Goal: Complete application form

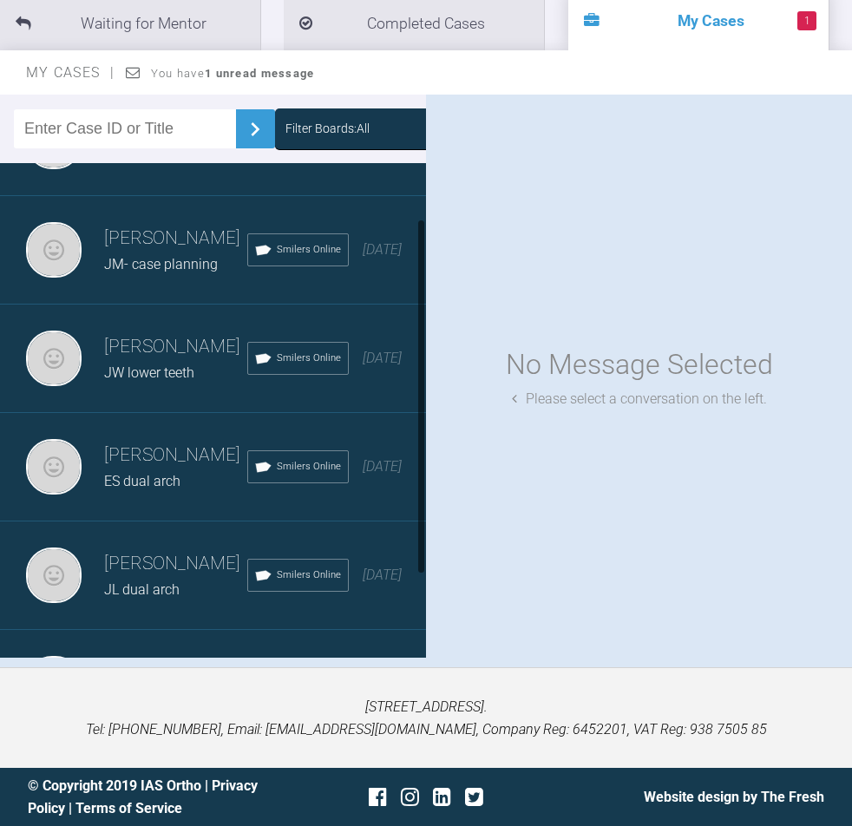
scroll to position [108, 0]
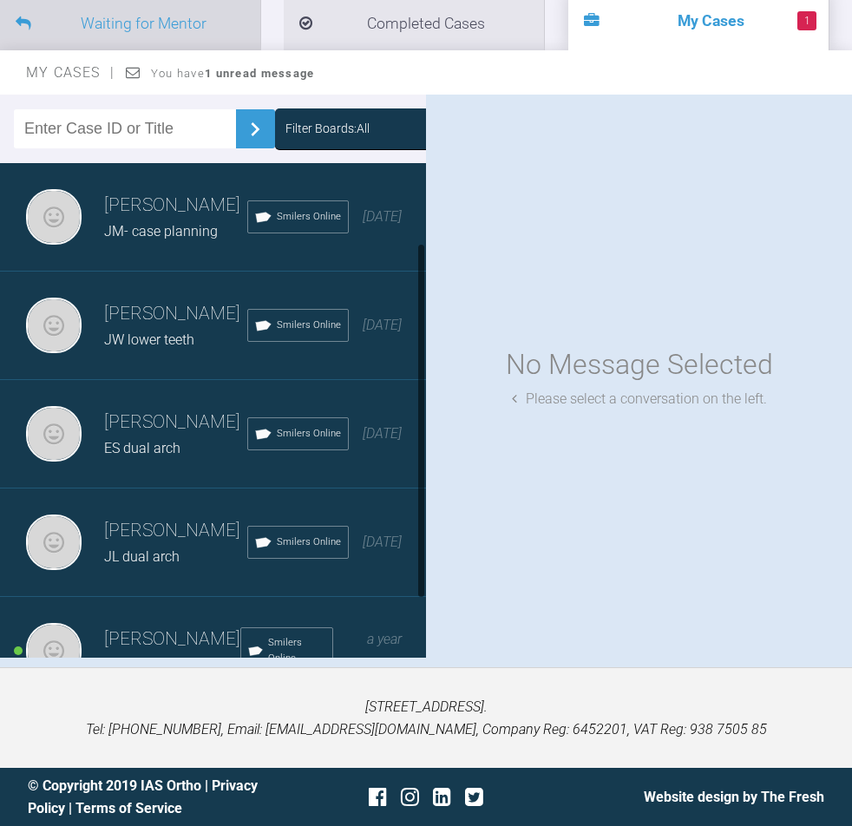
click at [202, 18] on li "Waiting for Mentor" at bounding box center [130, 23] width 260 height 53
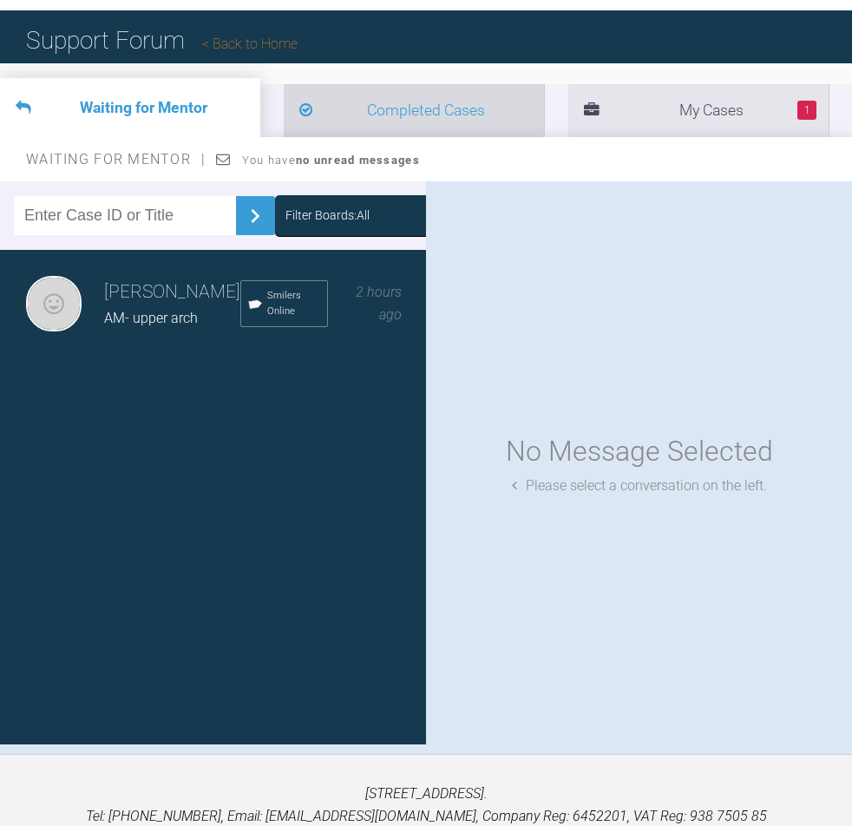
scroll to position [3, 0]
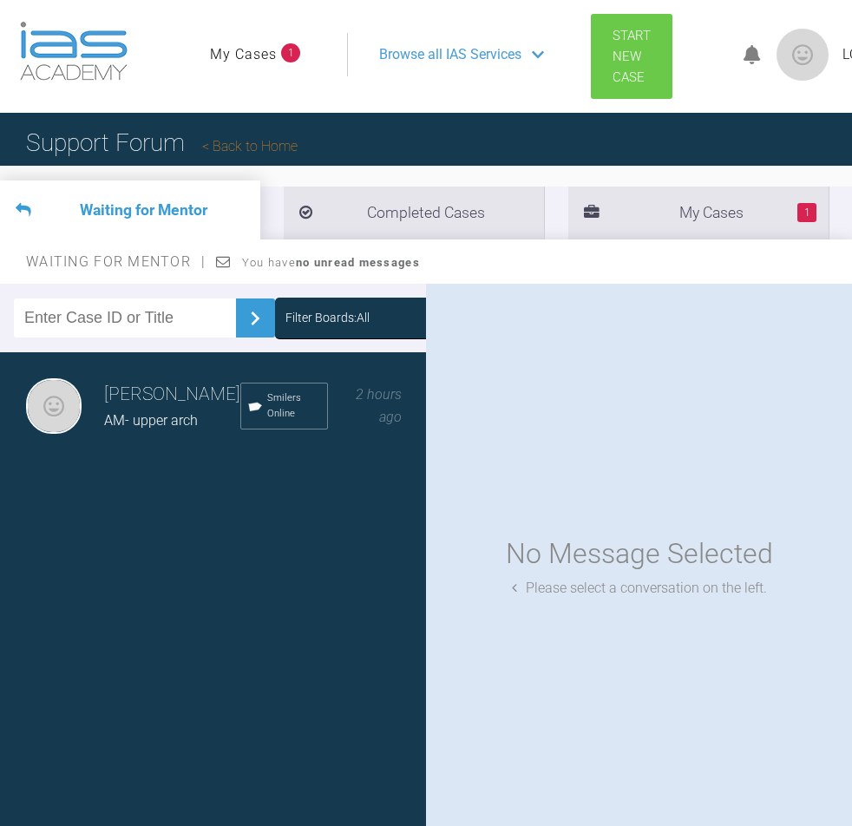
click at [617, 73] on span "Start New Case" at bounding box center [632, 56] width 38 height 57
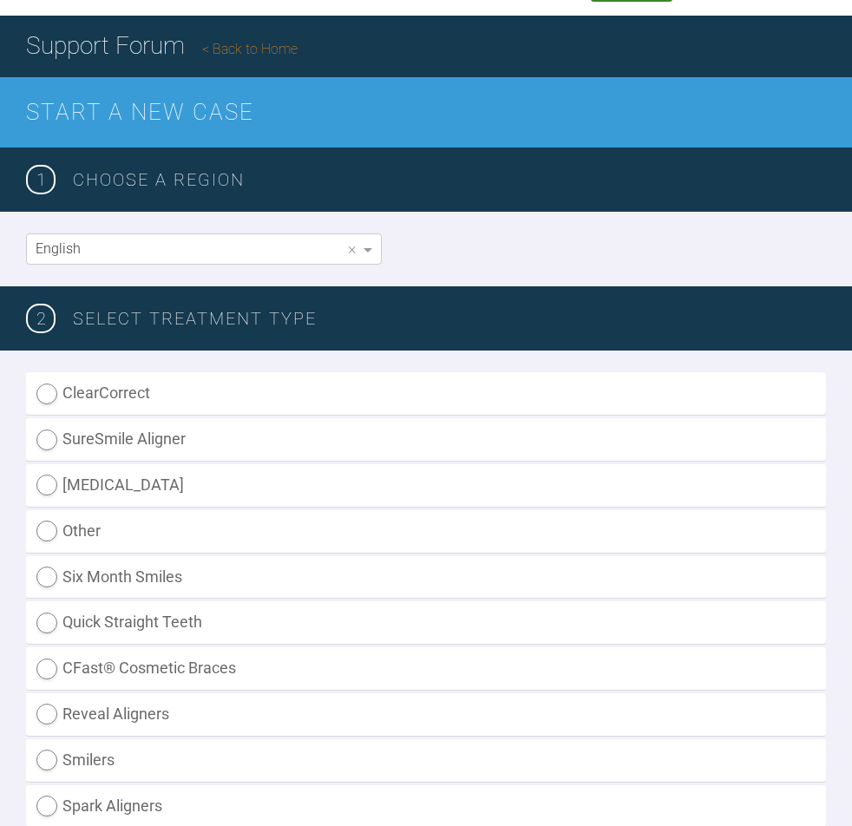
scroll to position [106, 0]
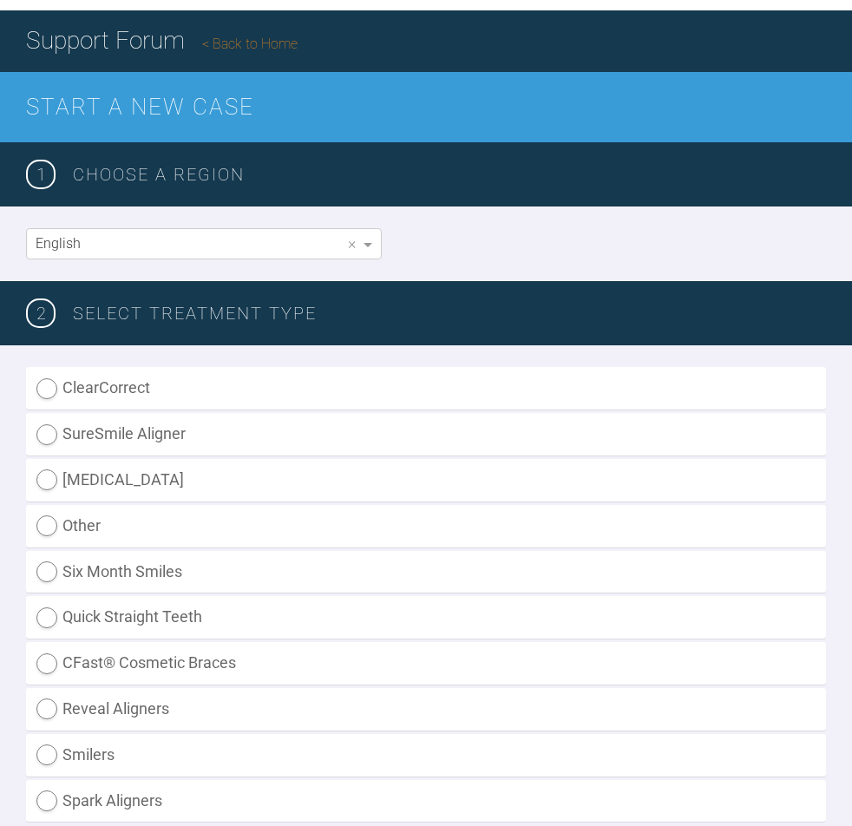
click at [93, 760] on label "Smilers" at bounding box center [426, 755] width 800 height 43
radio input "true"
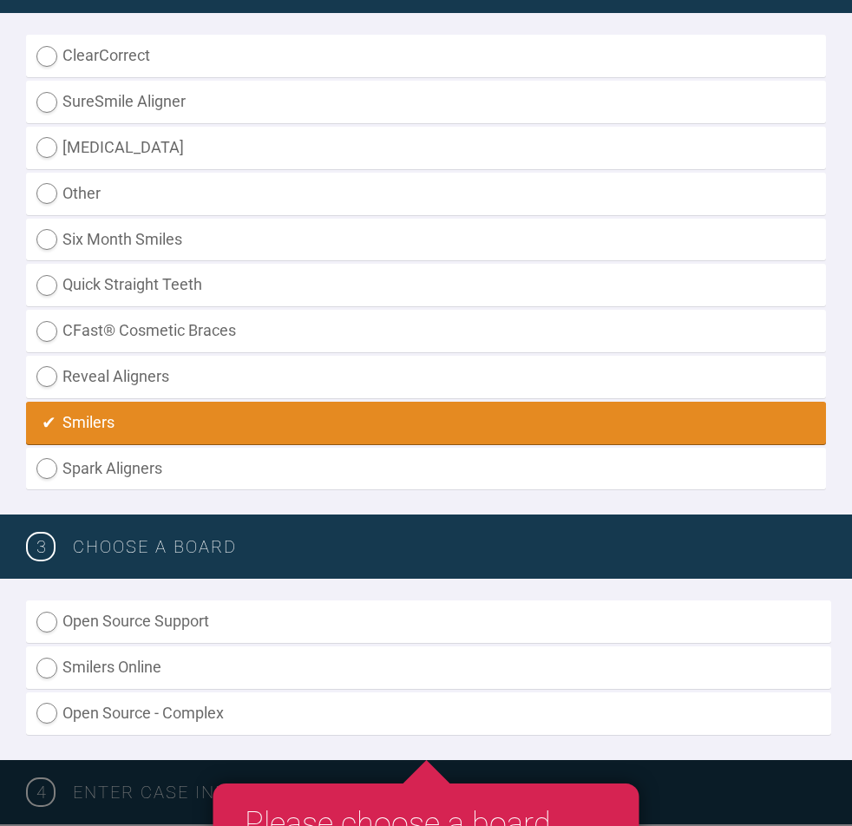
scroll to position [533, 0]
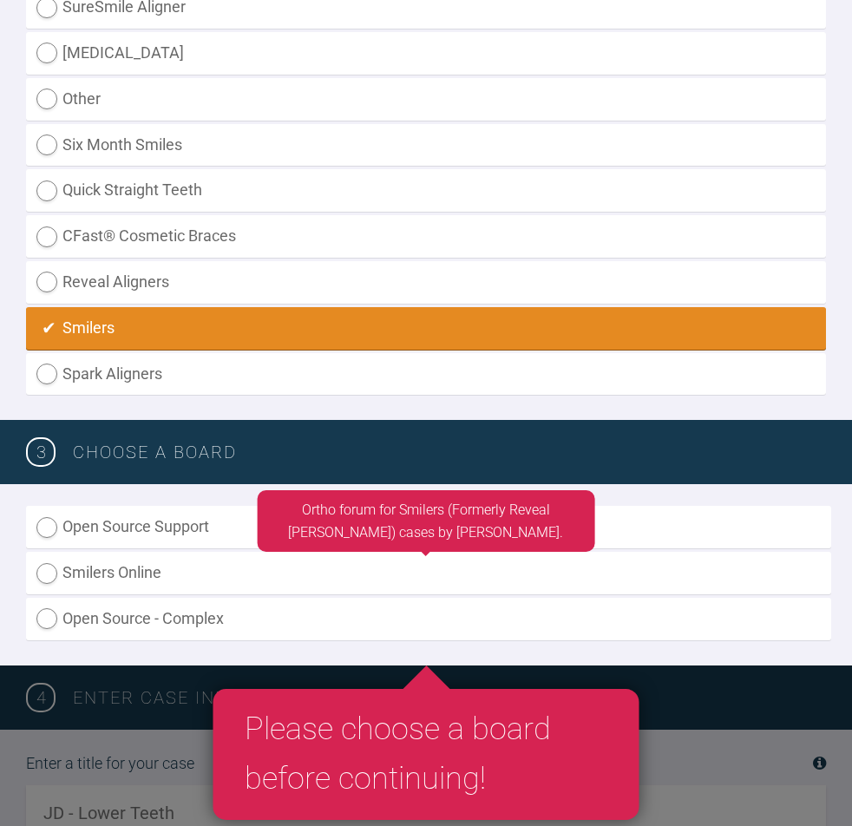
click at [149, 575] on label "Smilers Online" at bounding box center [428, 573] width 805 height 43
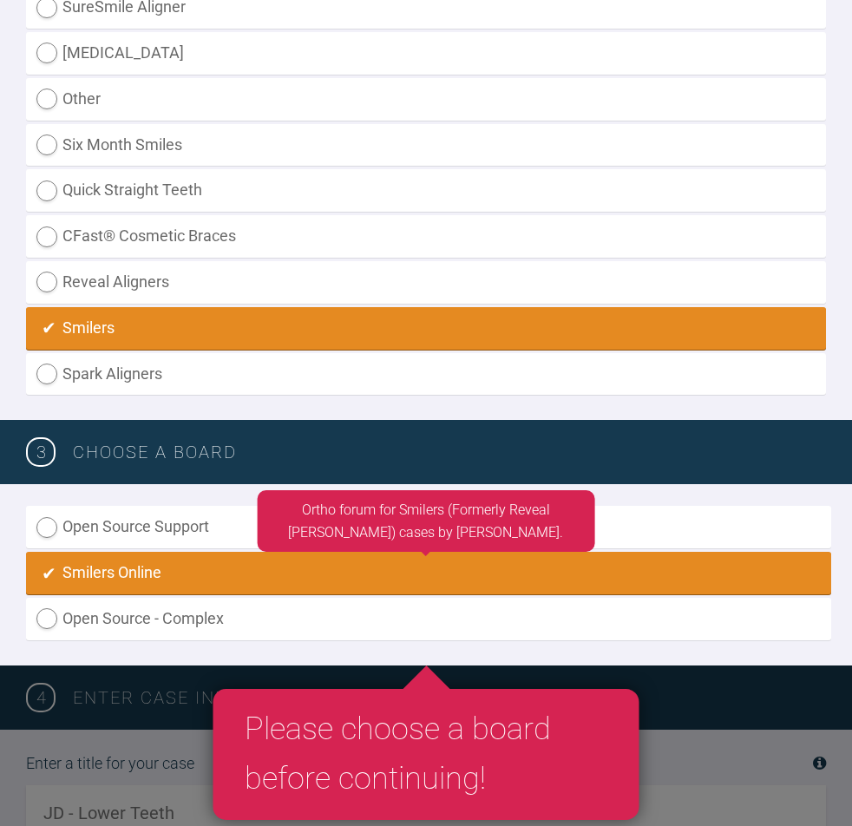
radio input "true"
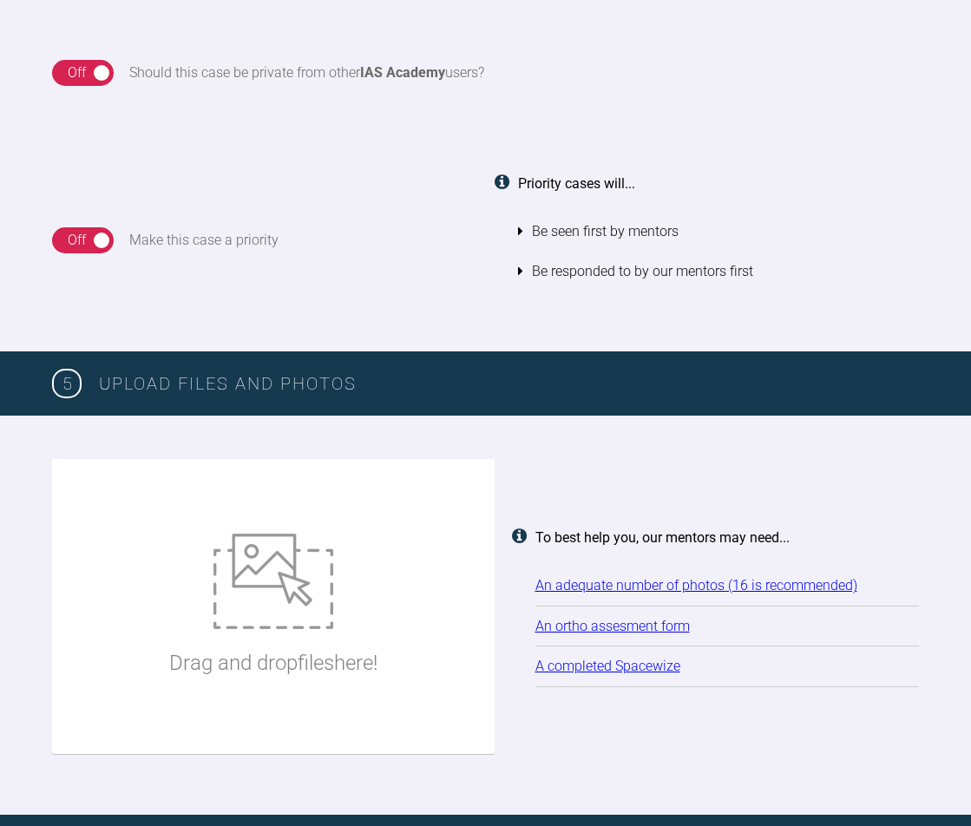
scroll to position [1753, 0]
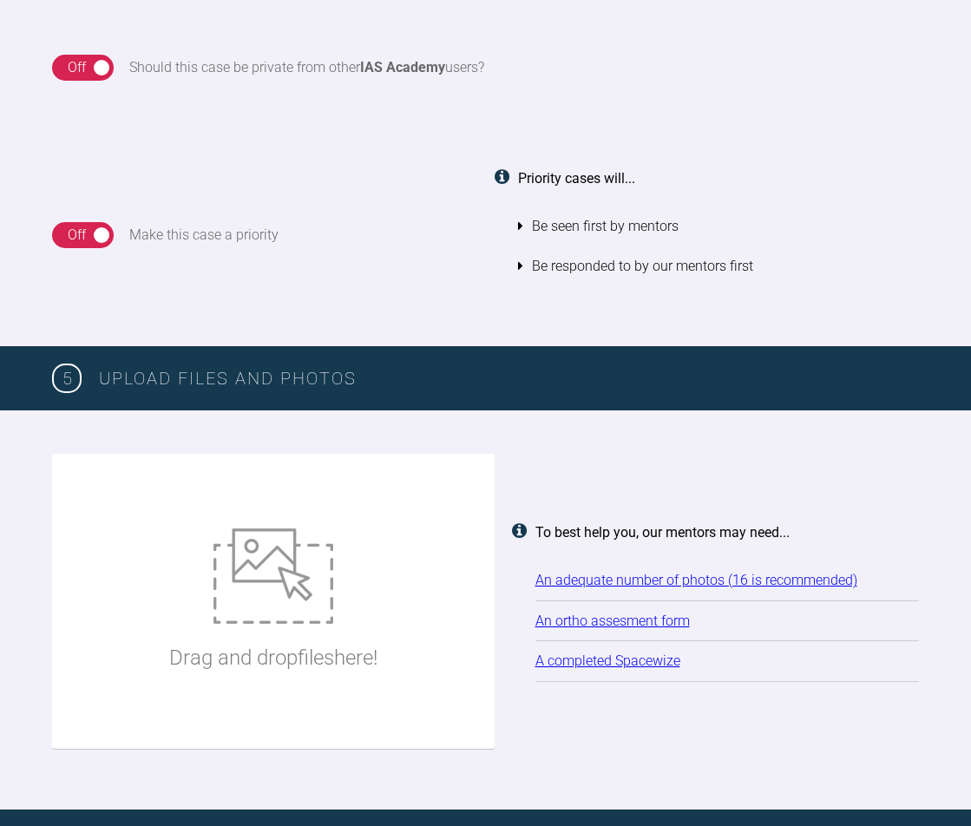
click at [633, 625] on link "An ortho assesment form" at bounding box center [612, 621] width 154 height 16
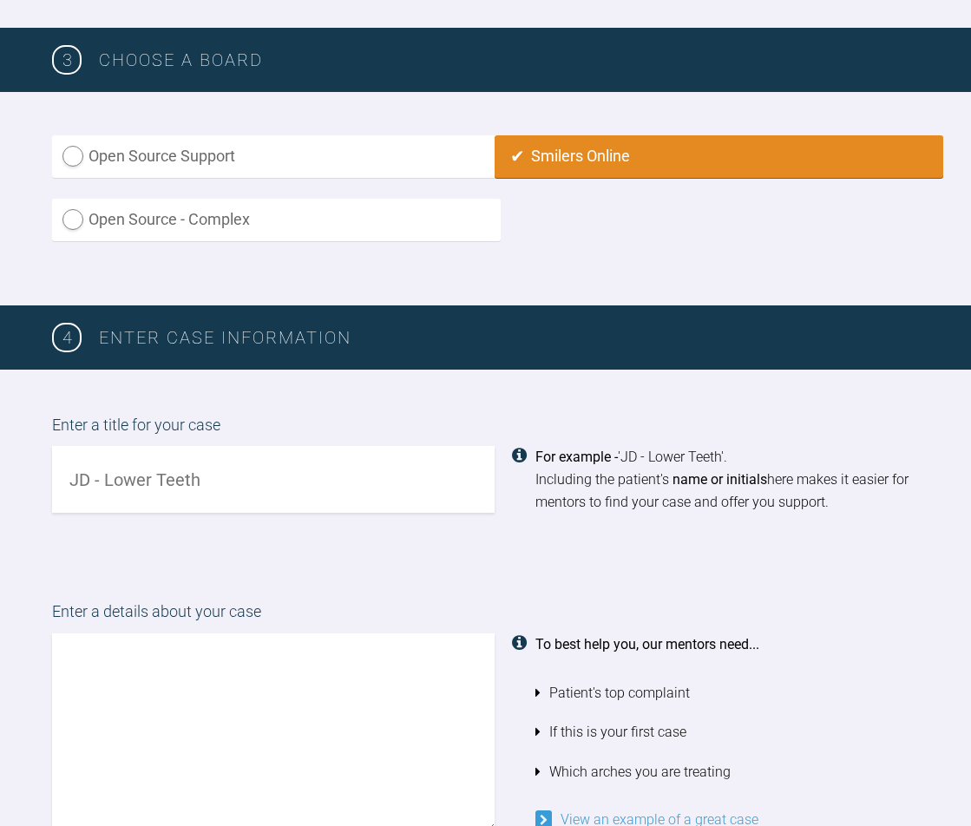
scroll to position [910, 0]
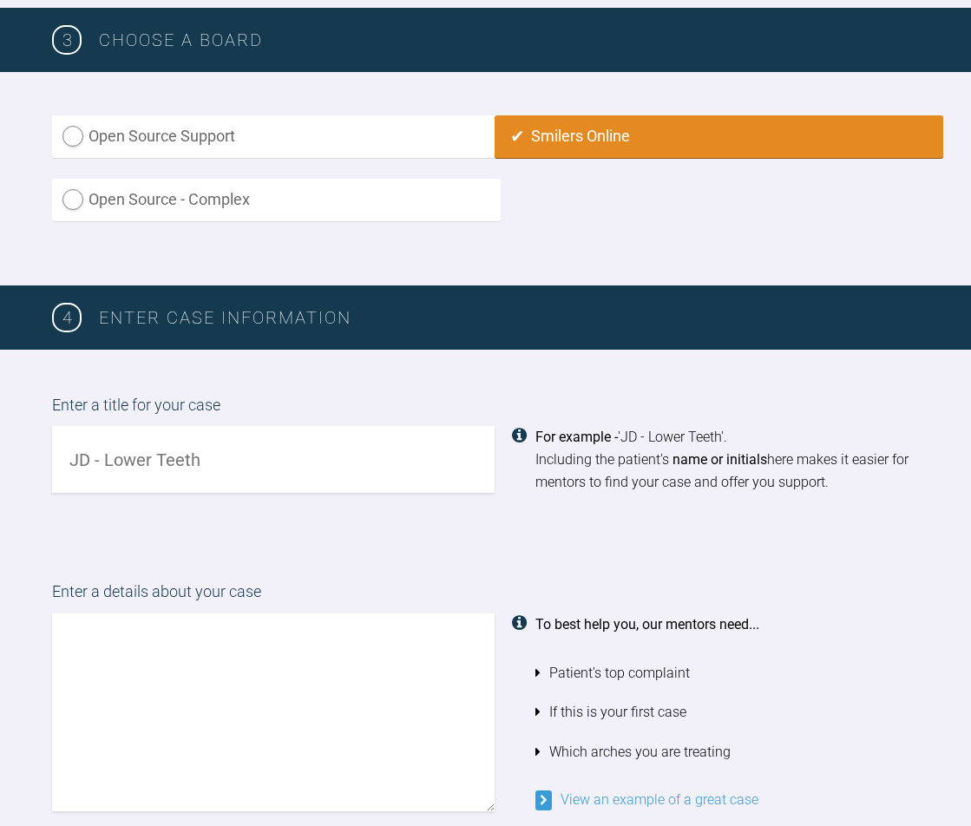
click at [190, 452] on input "text" at bounding box center [273, 459] width 442 height 67
type input "MH dual arch"
click at [183, 701] on textarea at bounding box center [273, 712] width 442 height 198
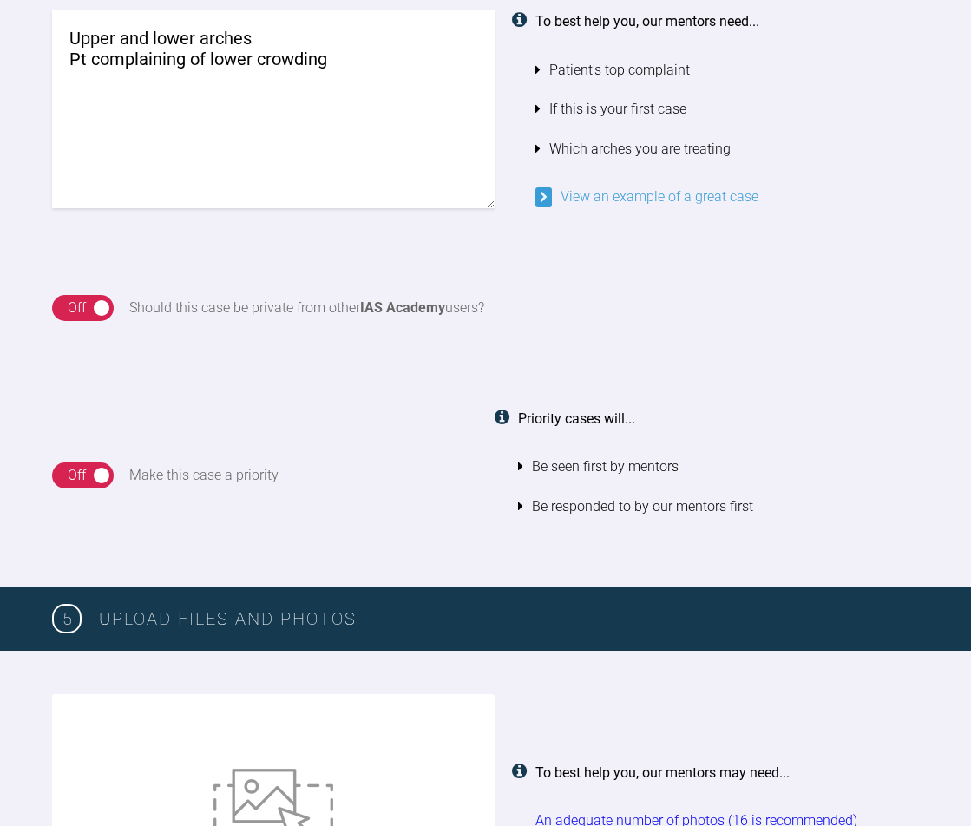
scroll to position [1582, 0]
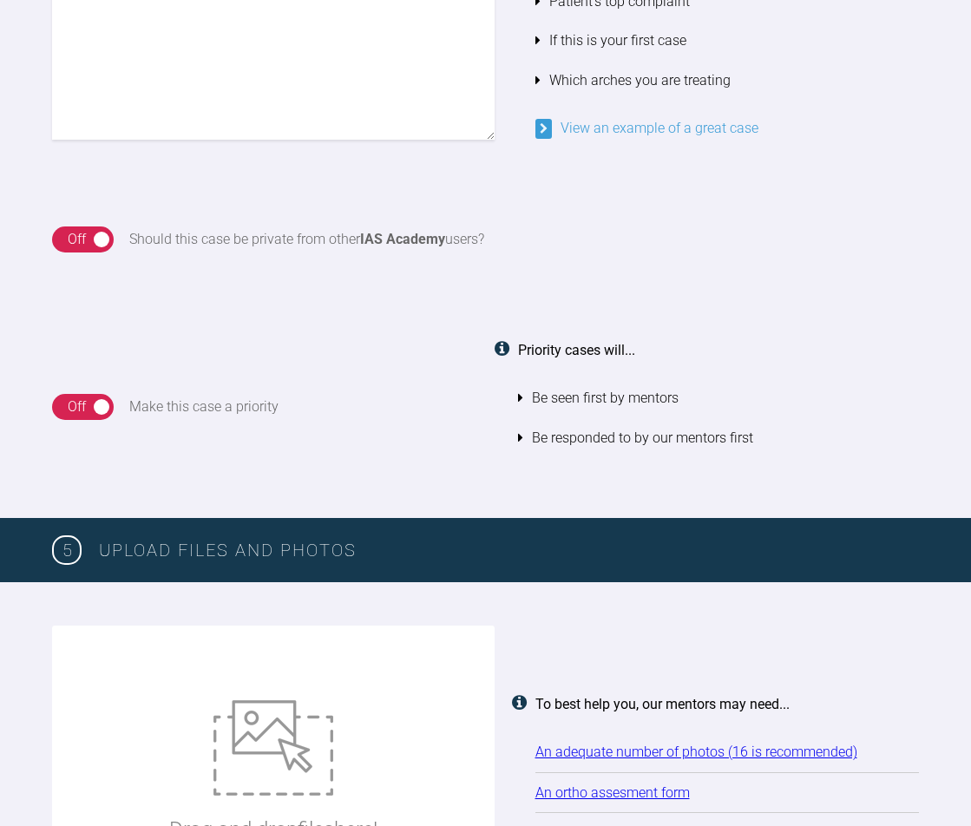
type textarea "Upper and lower arches Pt complaining of lower crowding"
click at [103, 241] on div "On Off" at bounding box center [83, 239] width 62 height 26
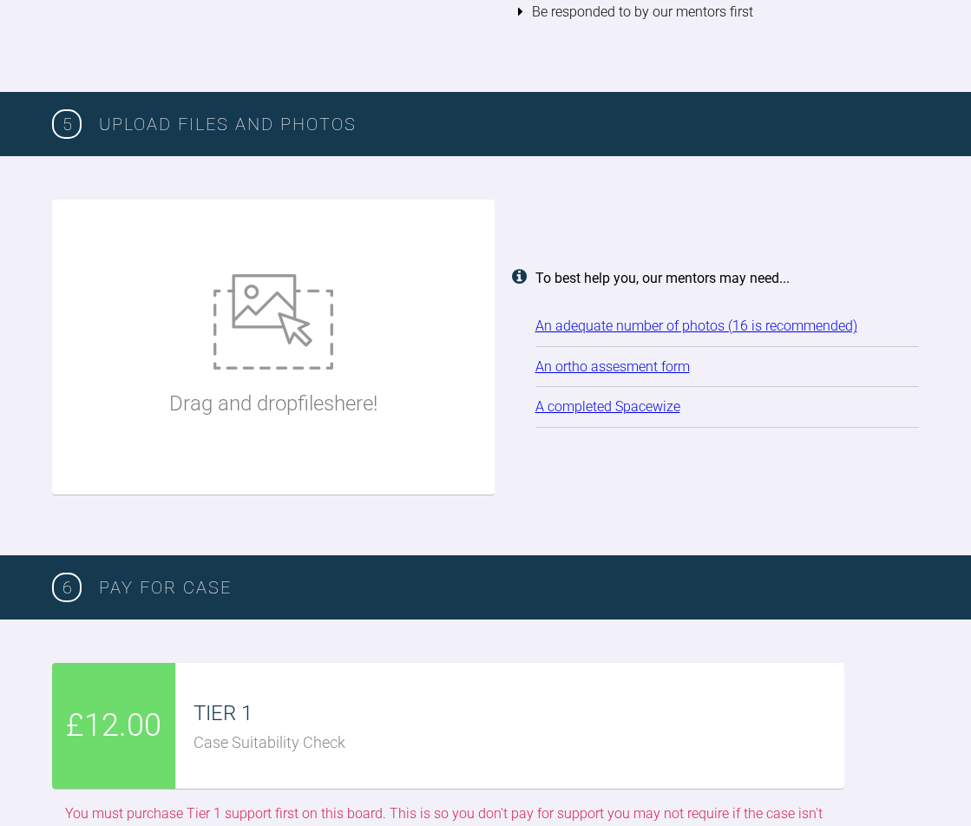
scroll to position [2020, 0]
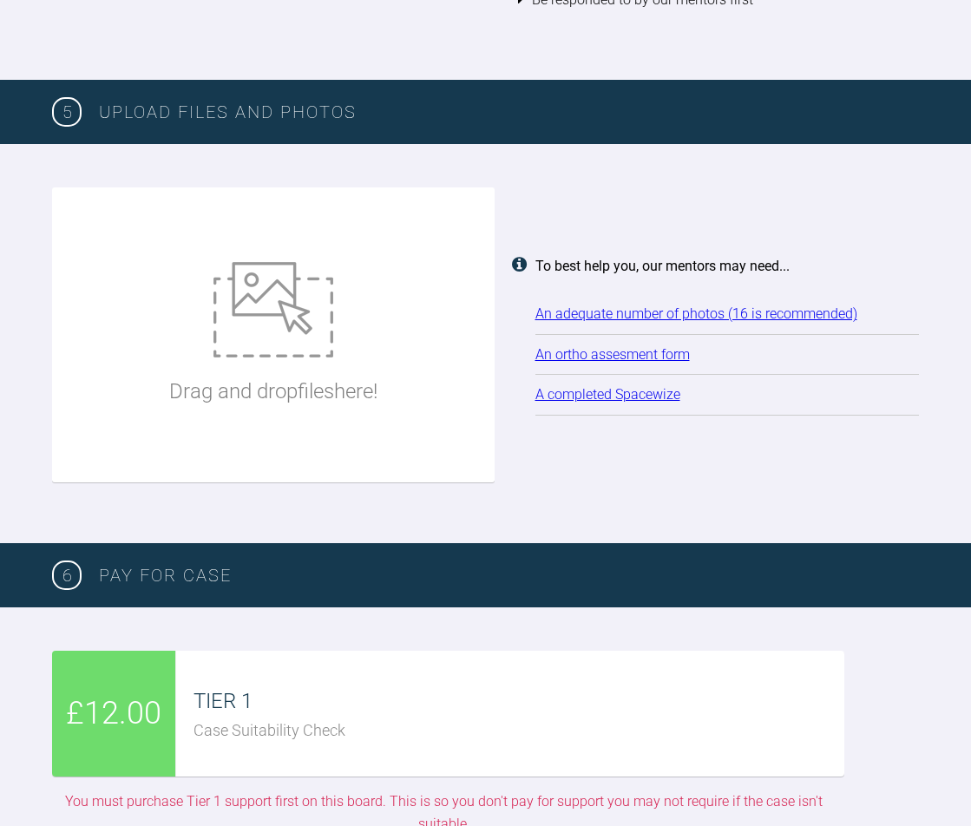
click at [255, 309] on img at bounding box center [273, 309] width 120 height 95
type input "C:\fakepath\MH ortho assessment.pdf"
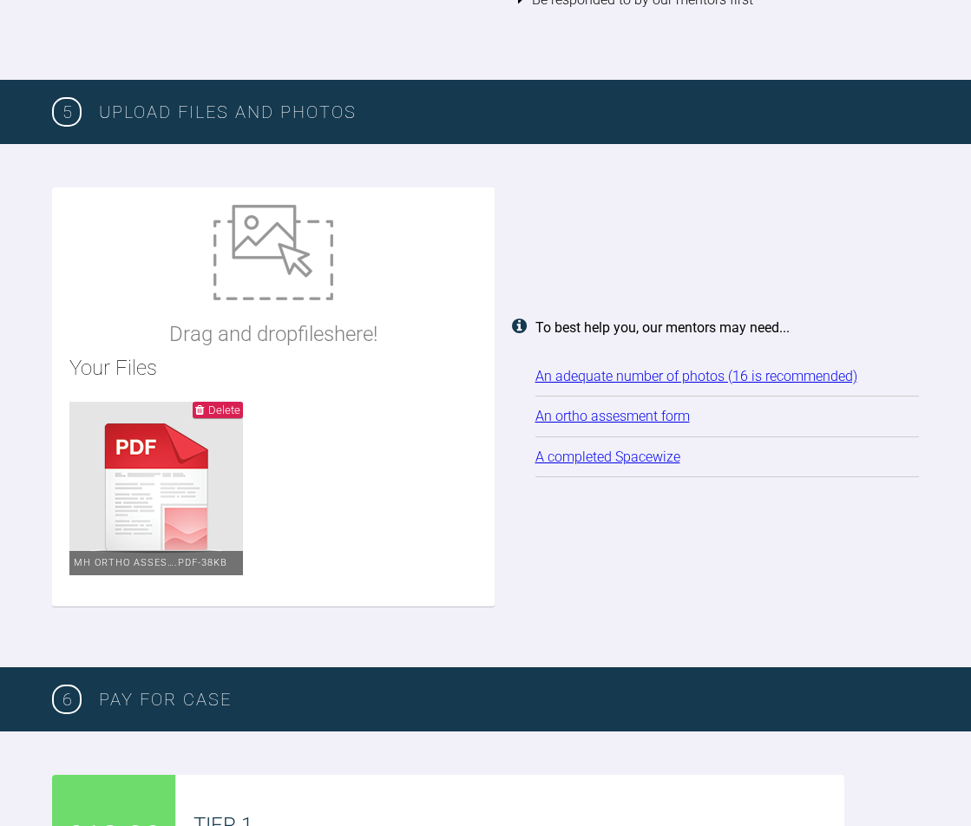
click at [304, 259] on img at bounding box center [273, 252] width 120 height 95
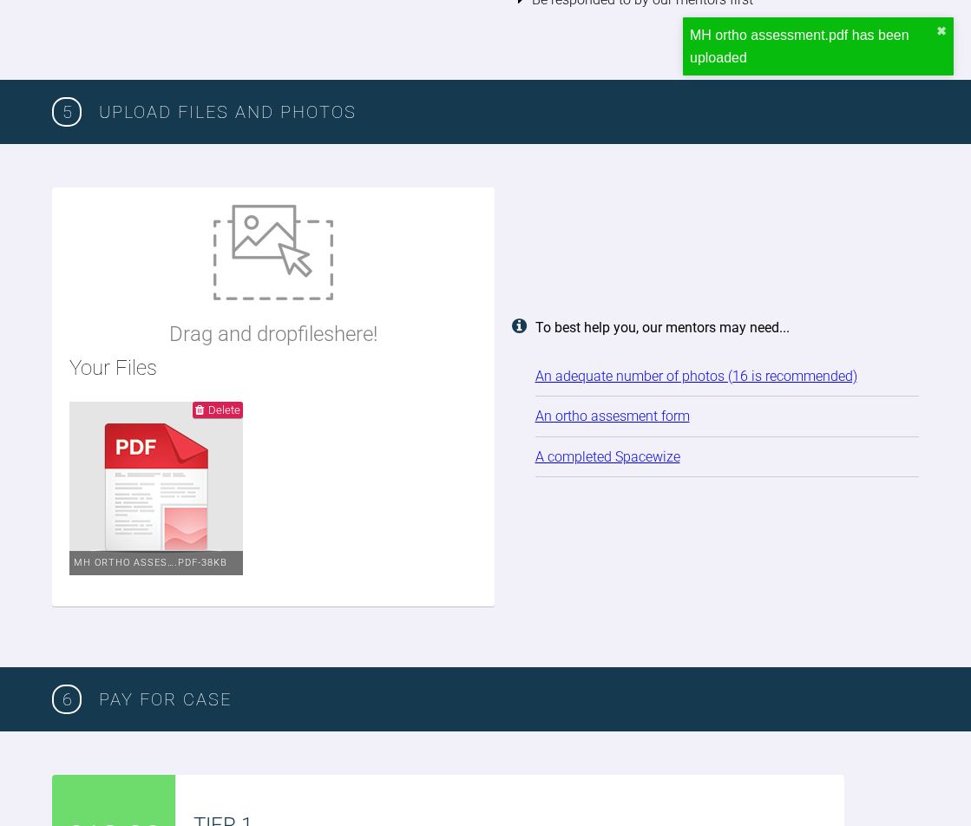
type input "C:\fakepath\IMG_0182.JPG"
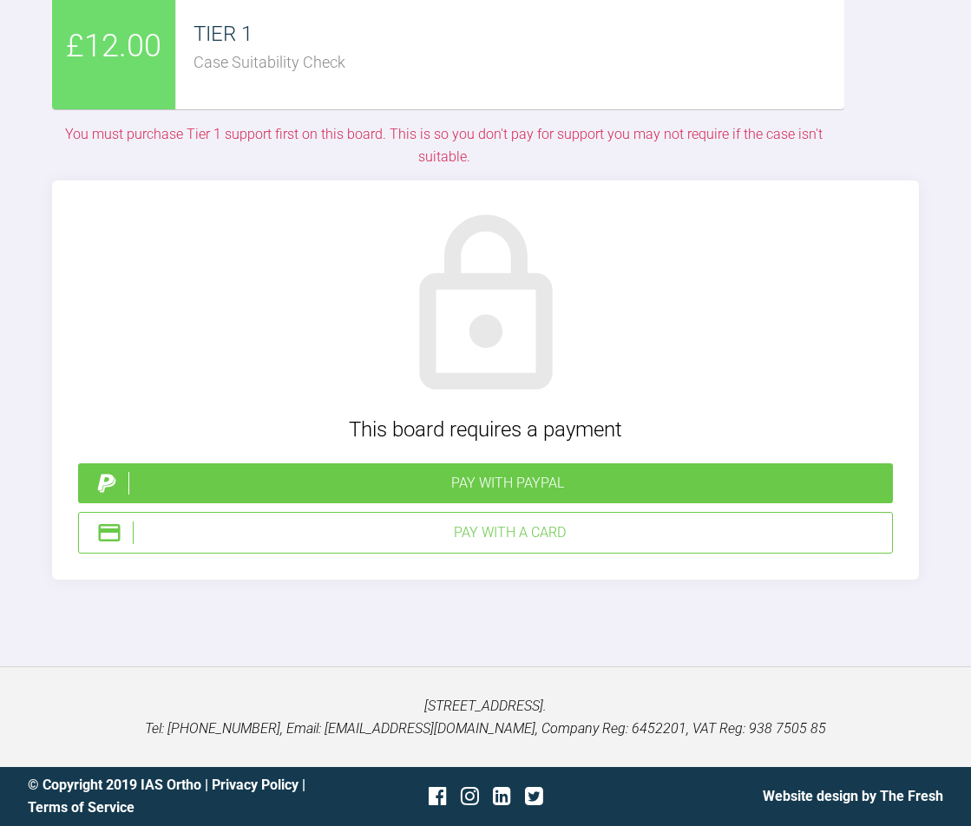
scroll to position [7690, 0]
click at [490, 495] on div "Pay with PayPal" at bounding box center [506, 483] width 757 height 23
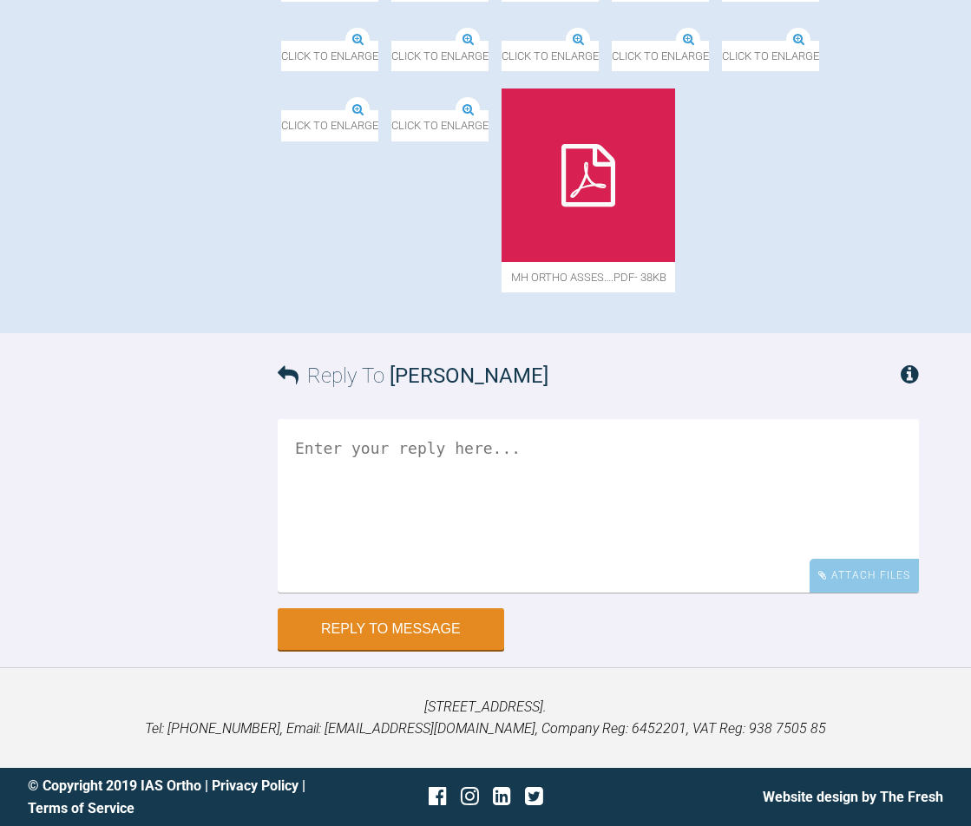
scroll to position [1898, 0]
